Goal: Task Accomplishment & Management: Complete application form

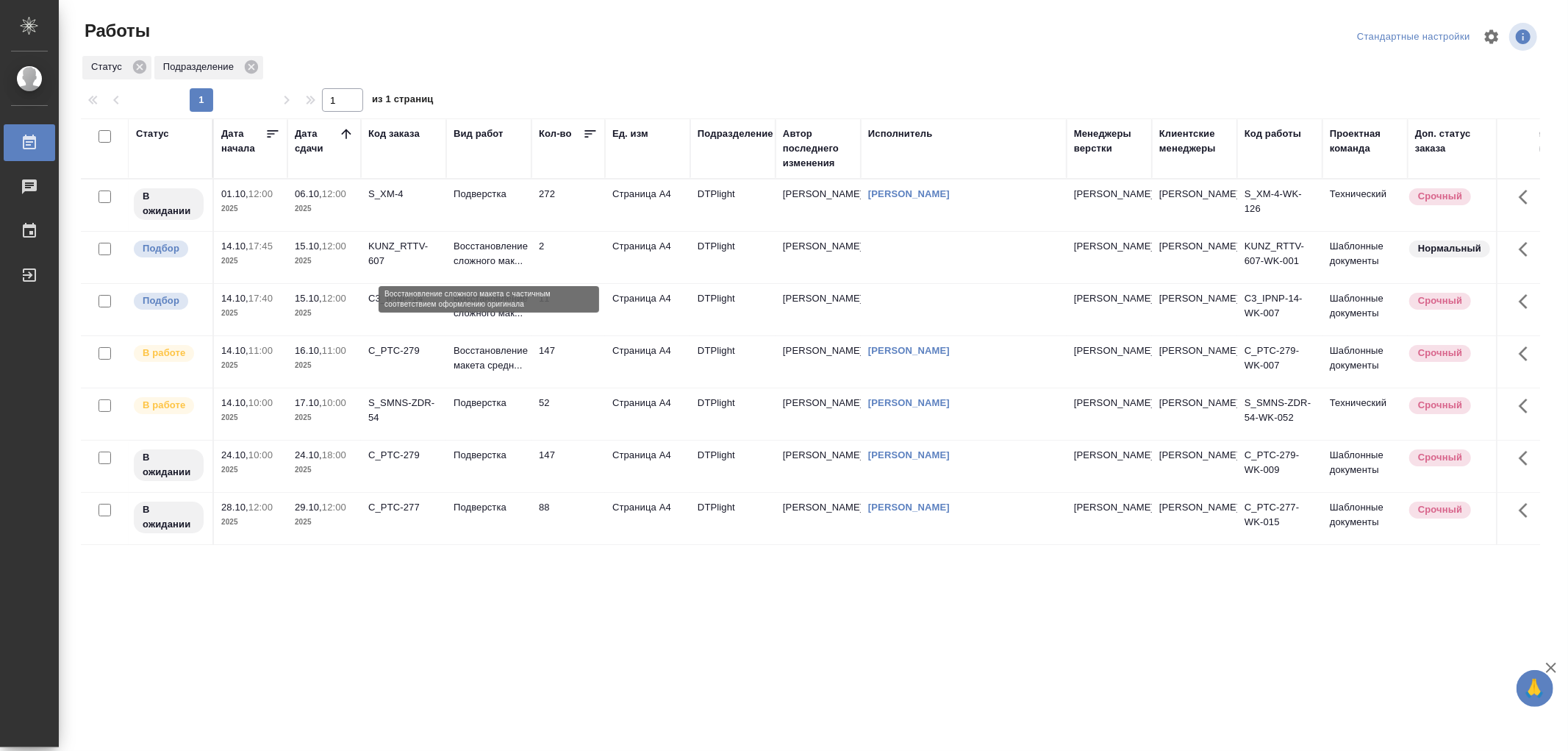
click at [484, 263] on p "Восстановление сложного мак..." at bounding box center [488, 253] width 70 height 29
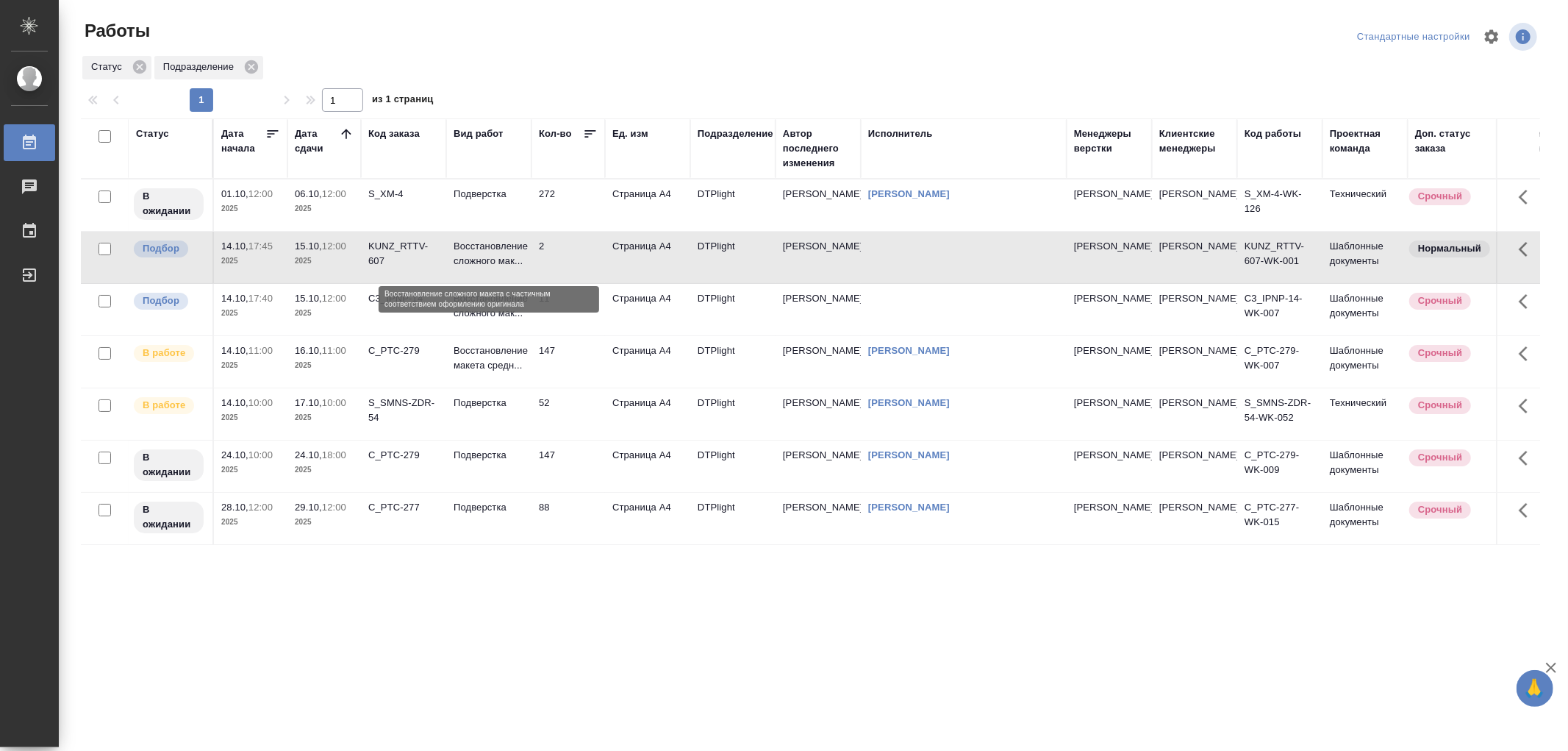
click at [484, 263] on p "Восстановление сложного мак..." at bounding box center [488, 253] width 70 height 29
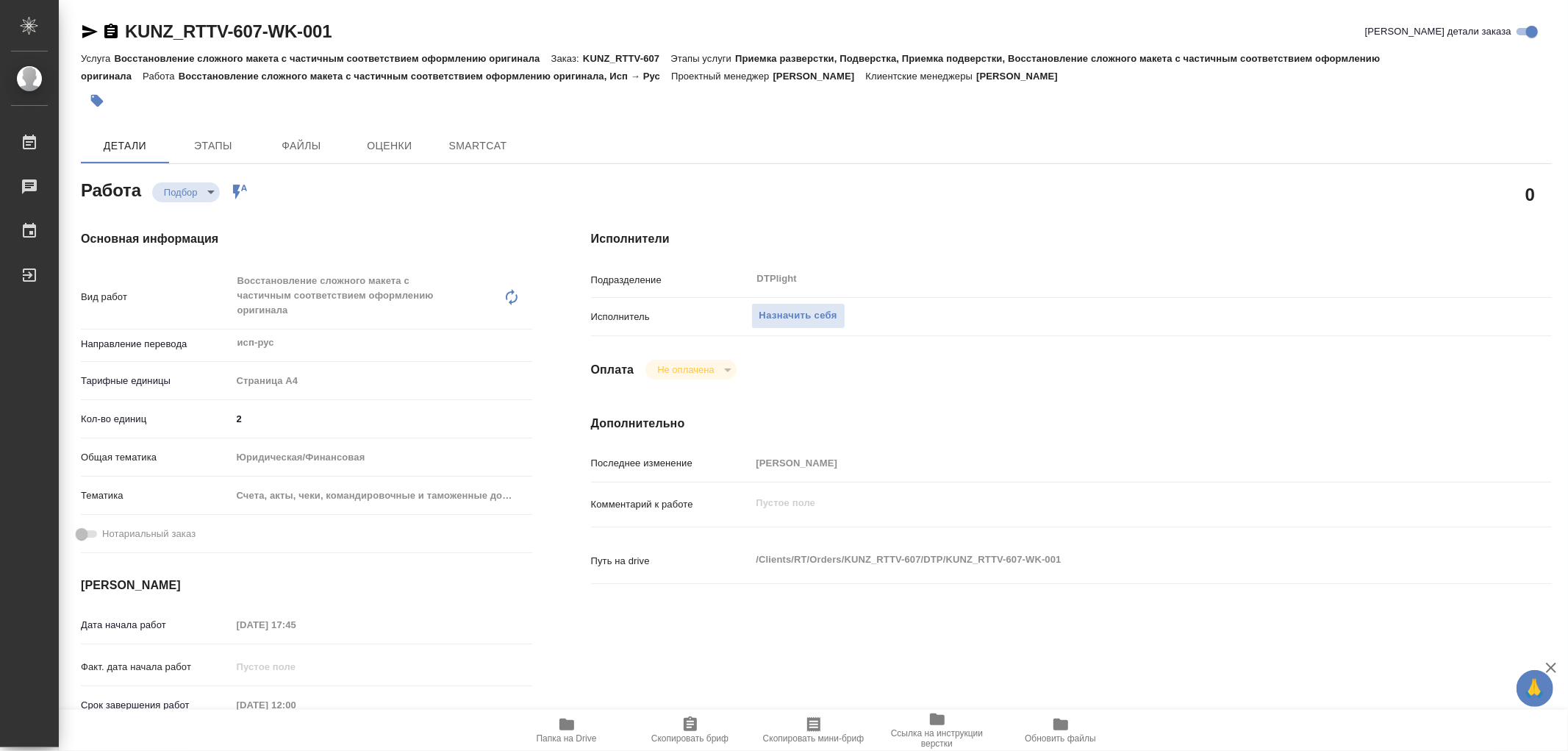
type textarea "x"
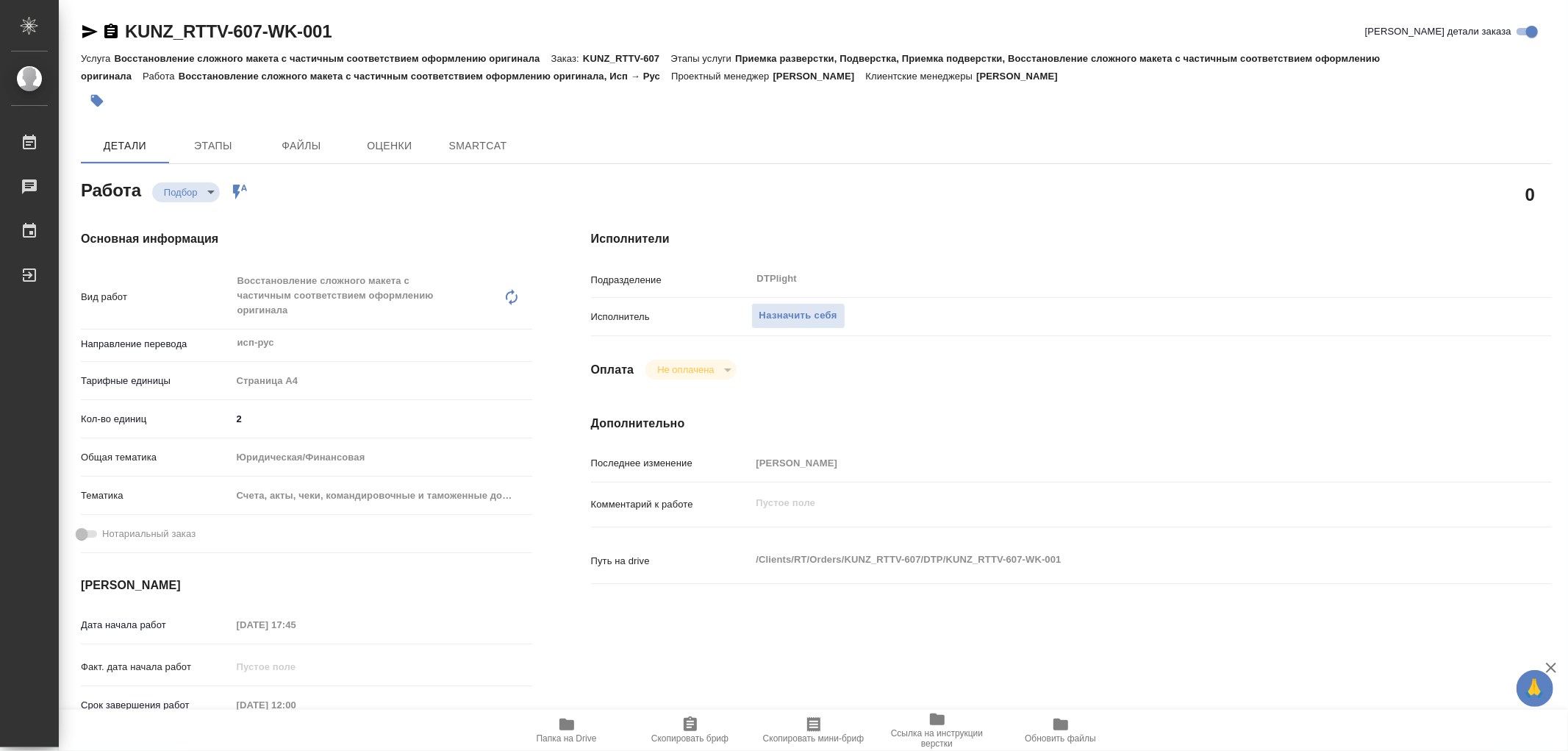
type textarea "x"
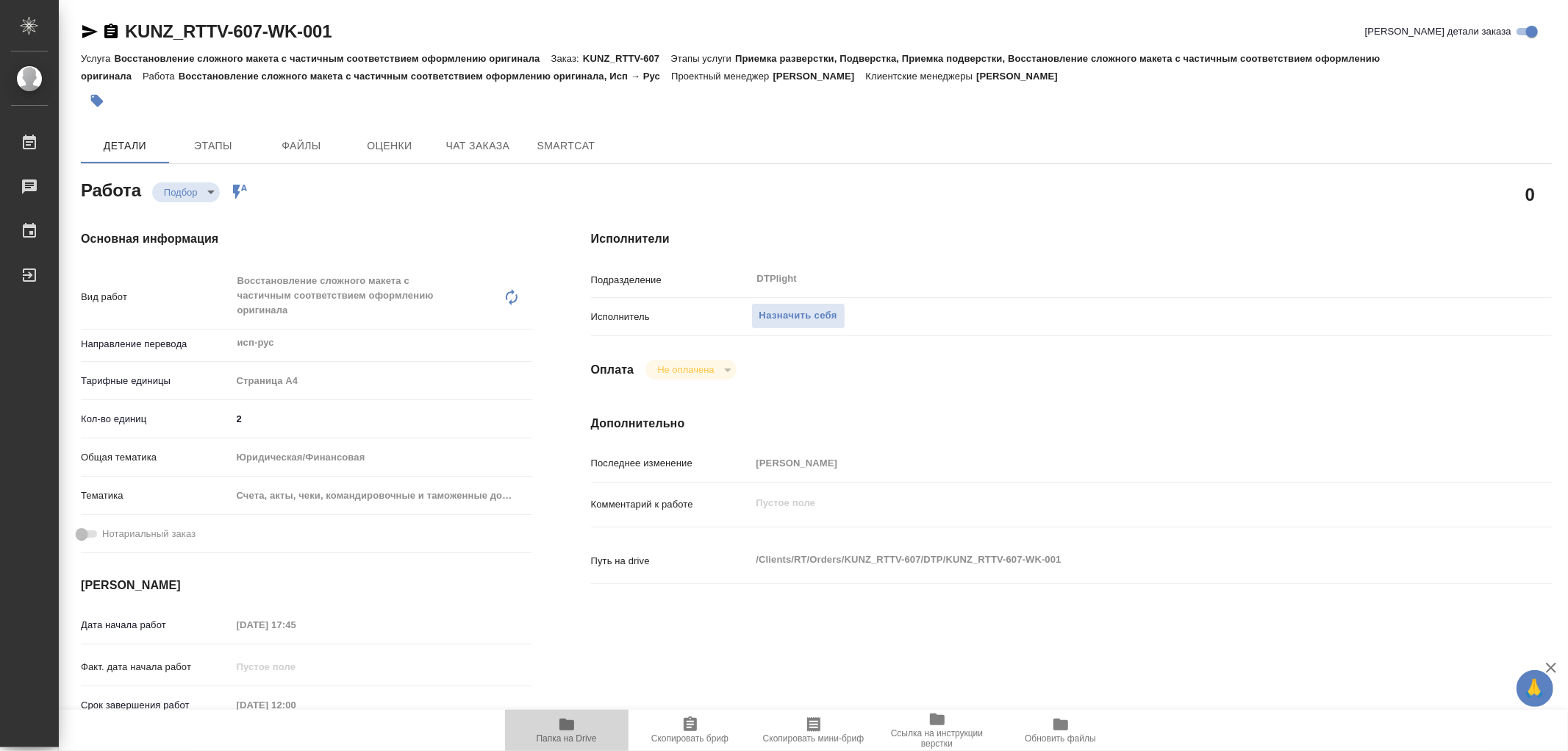
click at [573, 730] on icon "button" at bounding box center [566, 724] width 17 height 17
type textarea "x"
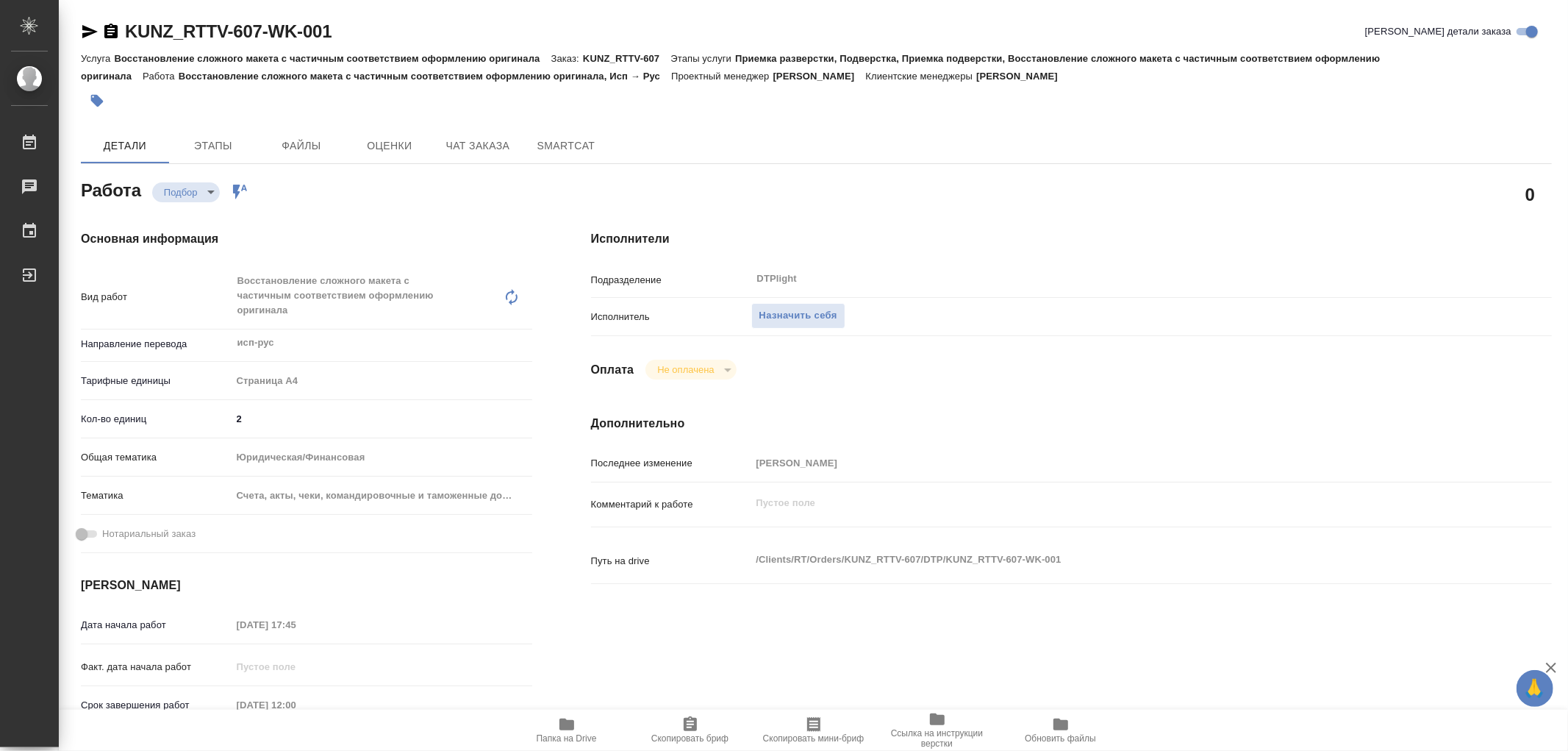
type textarea "x"
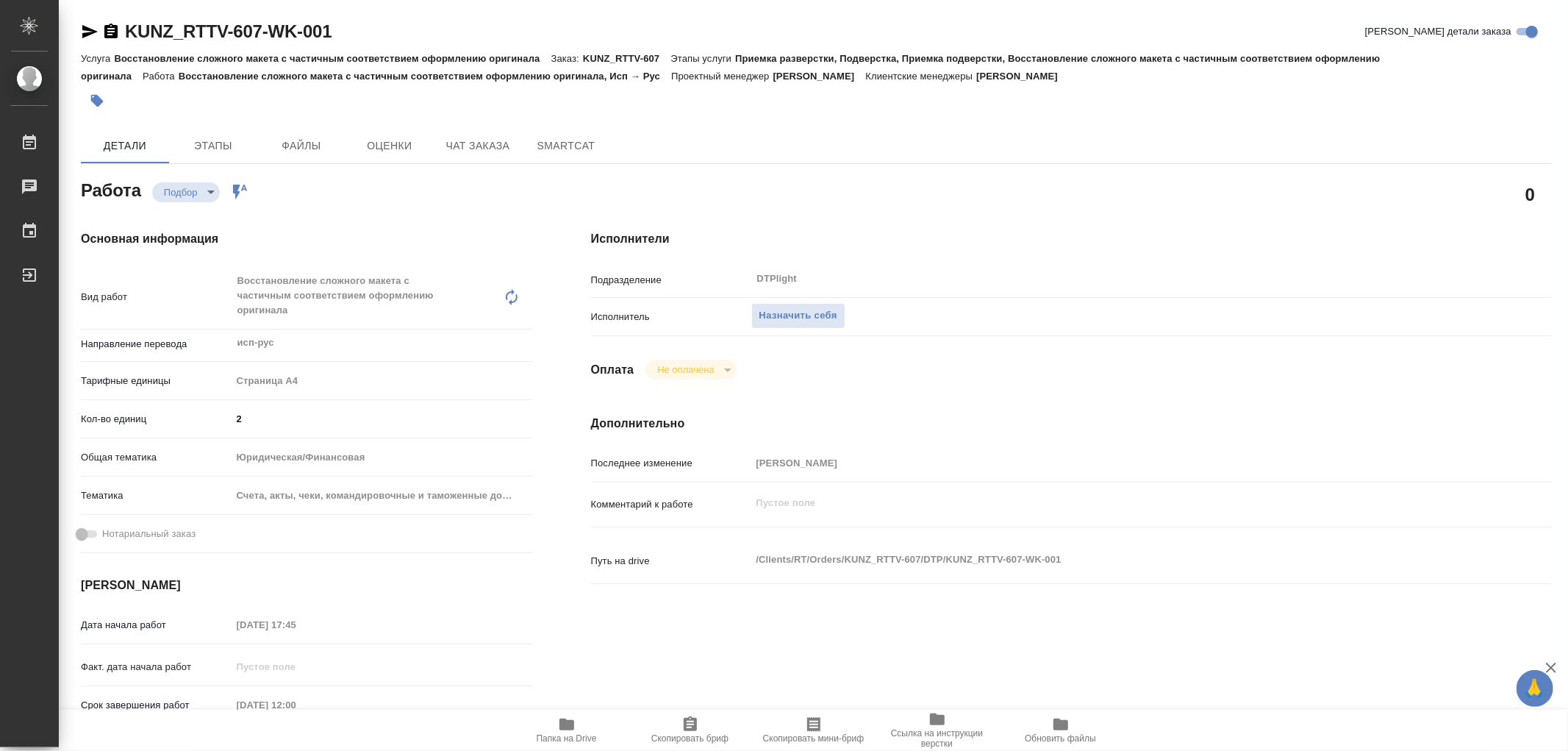
type textarea "x"
